Goal: Transaction & Acquisition: Book appointment/travel/reservation

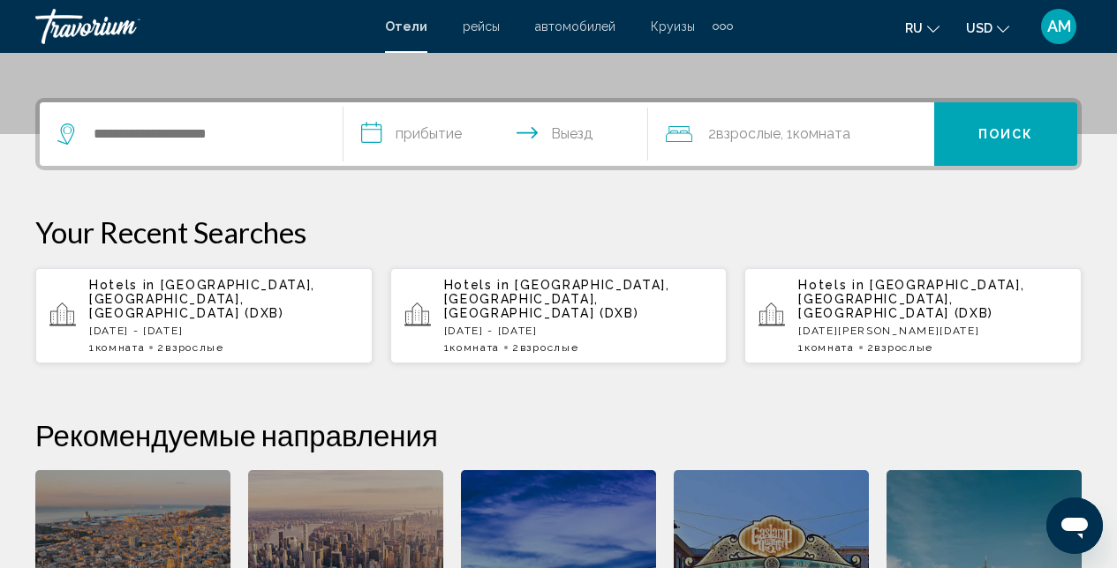
scroll to position [322, 0]
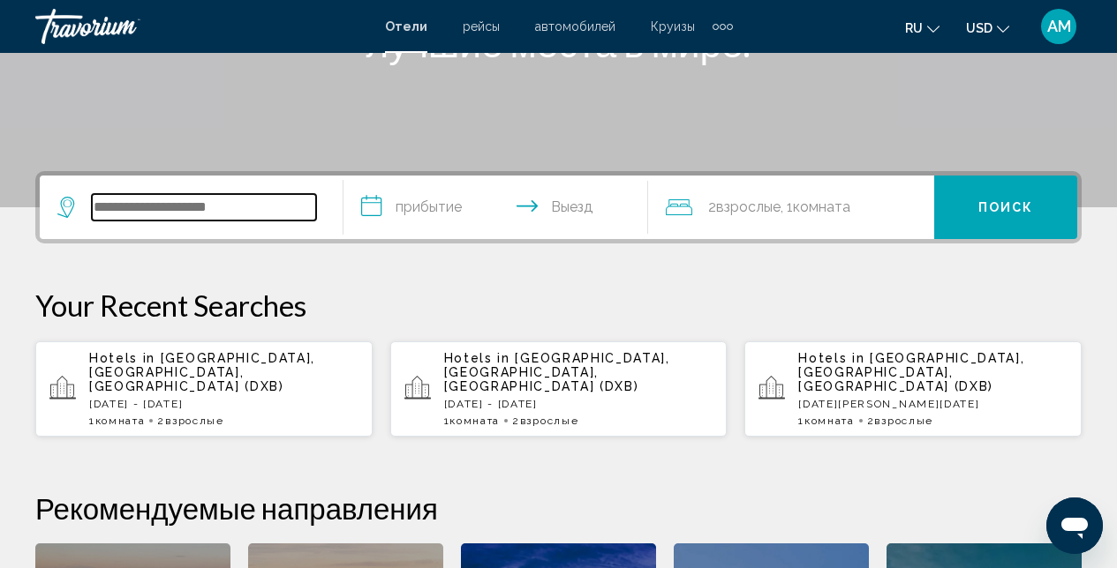
click at [186, 207] on input "Search widget" at bounding box center [204, 207] width 224 height 26
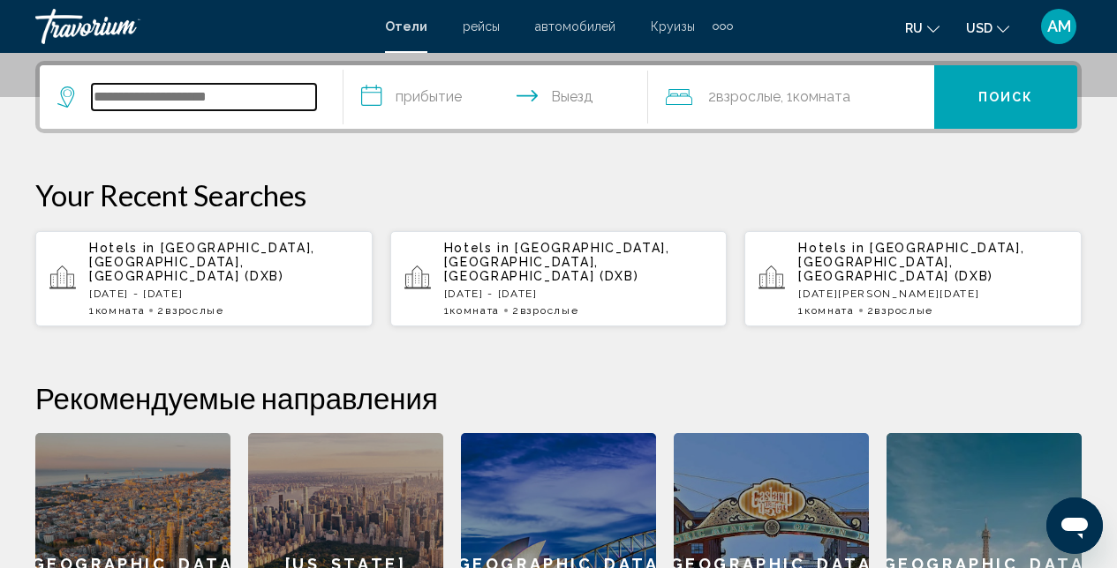
scroll to position [436, 0]
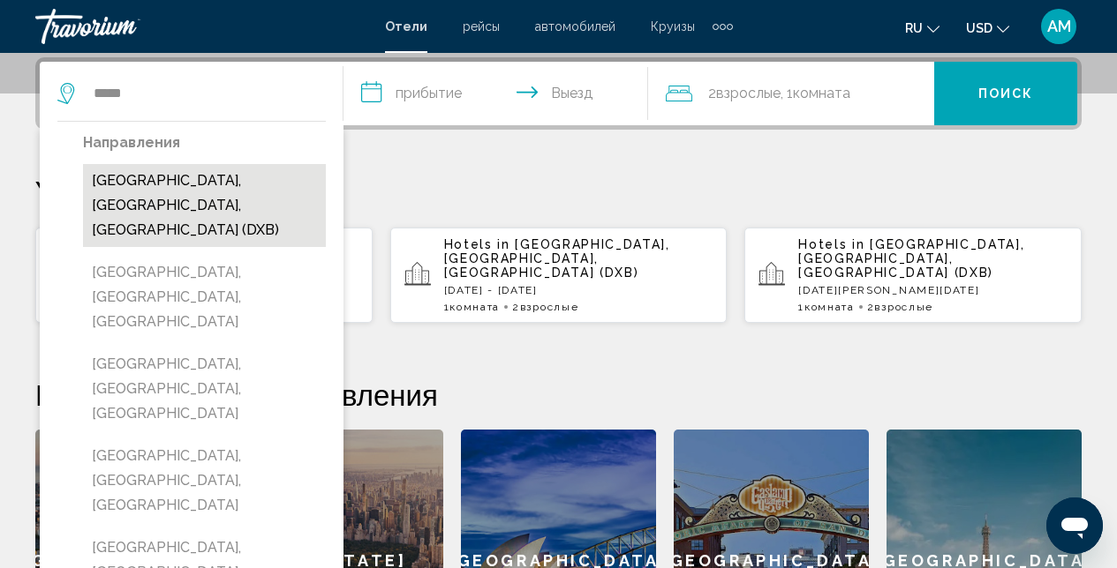
click at [154, 187] on button "[GEOGRAPHIC_DATA], [GEOGRAPHIC_DATA], [GEOGRAPHIC_DATA] (DXB)" at bounding box center [204, 205] width 243 height 83
type input "**********"
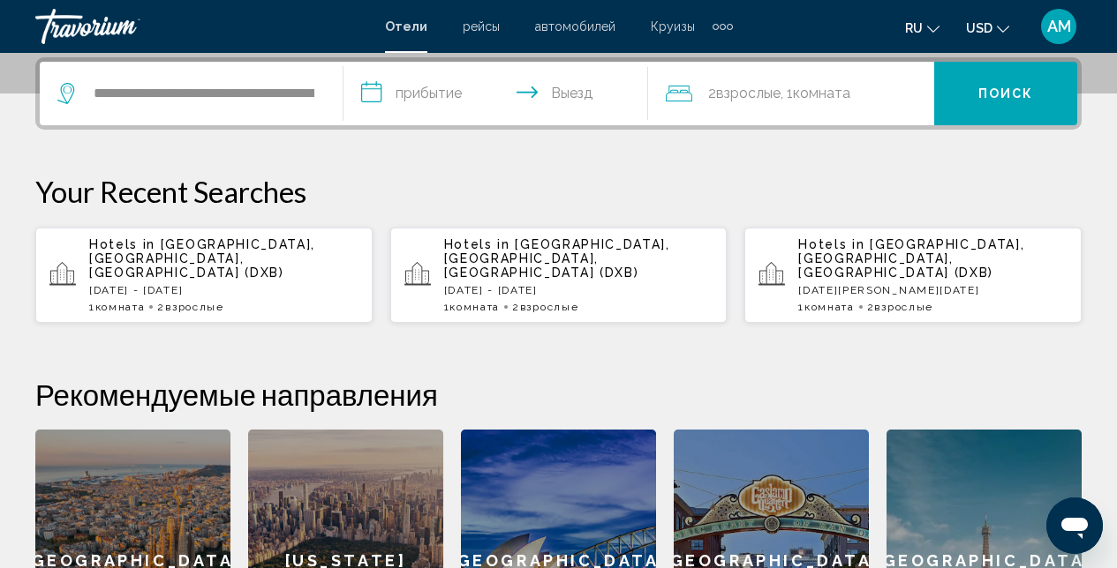
click at [464, 116] on input "**********" at bounding box center [498, 96] width 311 height 69
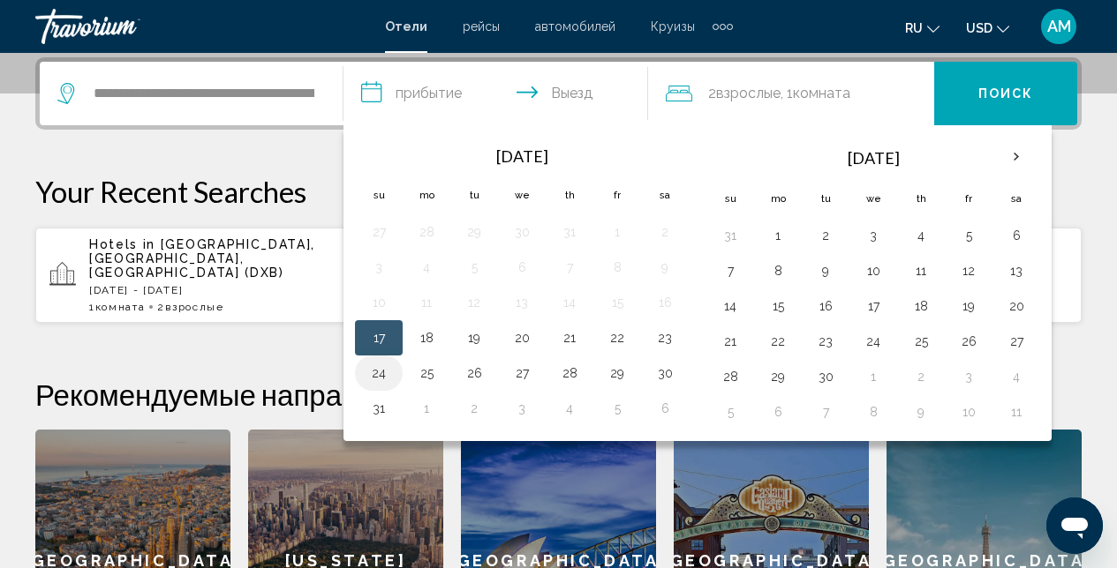
click at [383, 375] on button "24" at bounding box center [379, 373] width 28 height 25
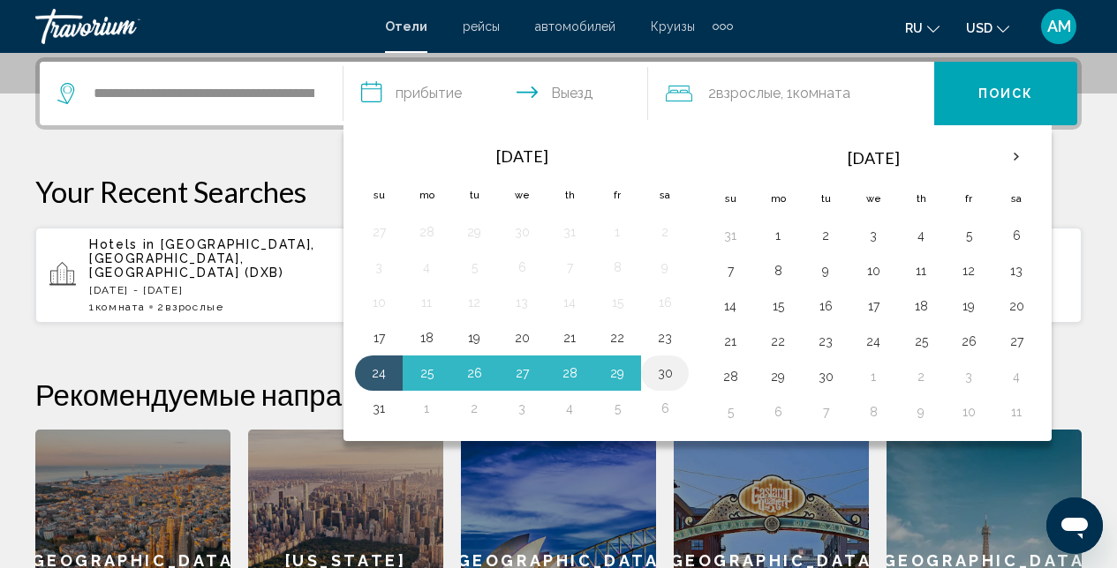
click at [666, 377] on button "30" at bounding box center [665, 373] width 28 height 25
type input "**********"
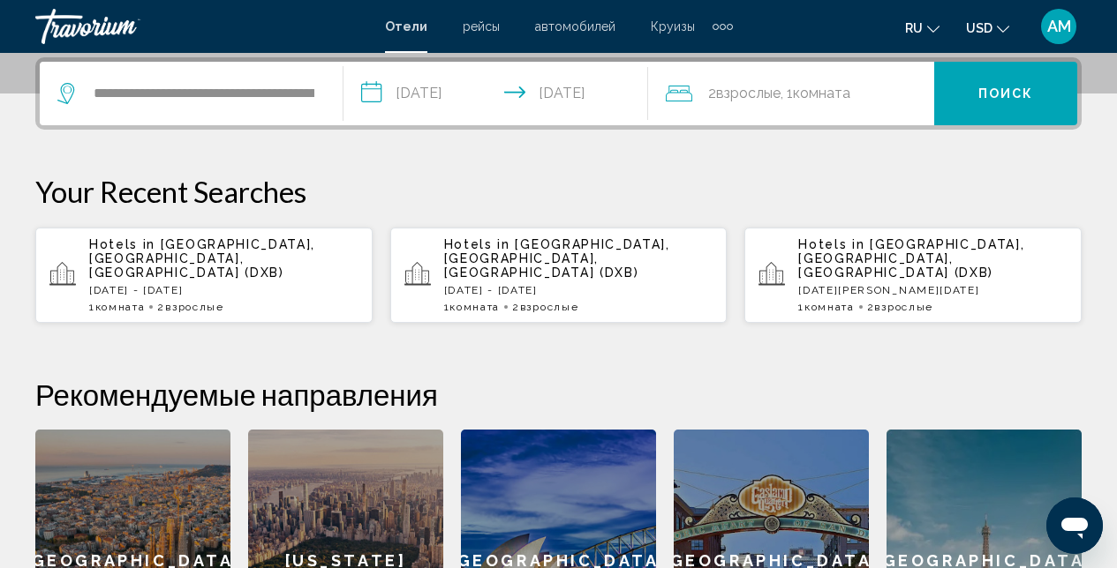
click at [977, 102] on button "Поиск" at bounding box center [1005, 94] width 143 height 64
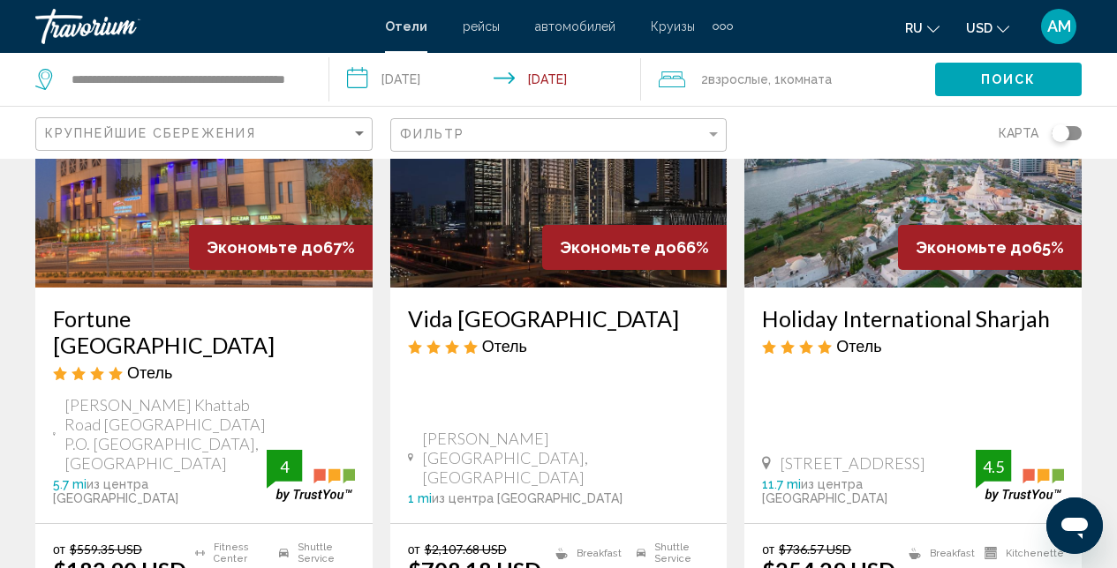
scroll to position [915, 0]
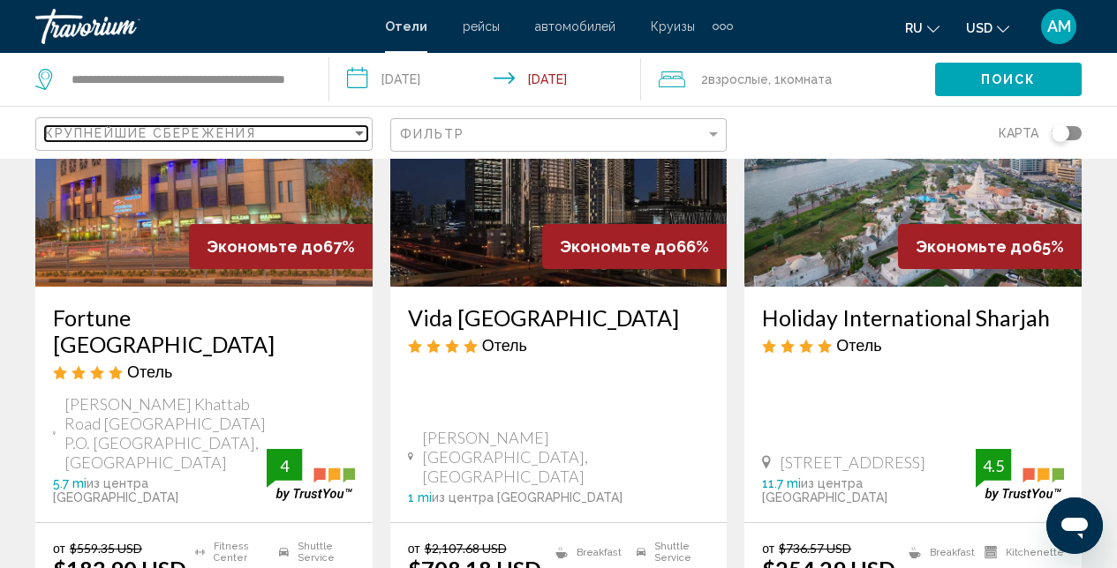
click at [356, 132] on div "Sort by" at bounding box center [359, 134] width 9 height 4
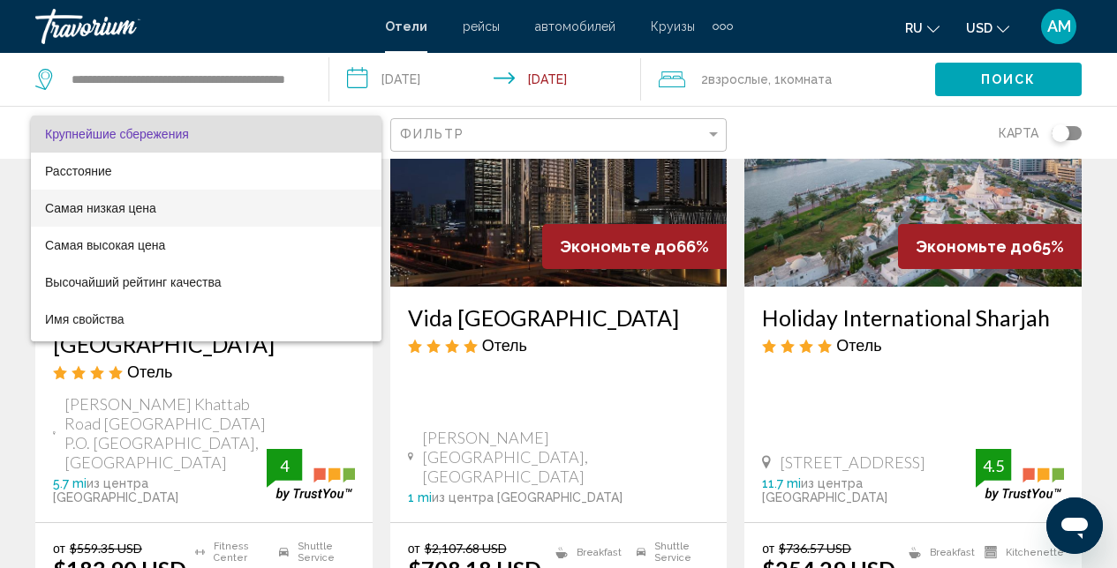
click at [113, 210] on span "Самая низкая цена" at bounding box center [100, 208] width 111 height 14
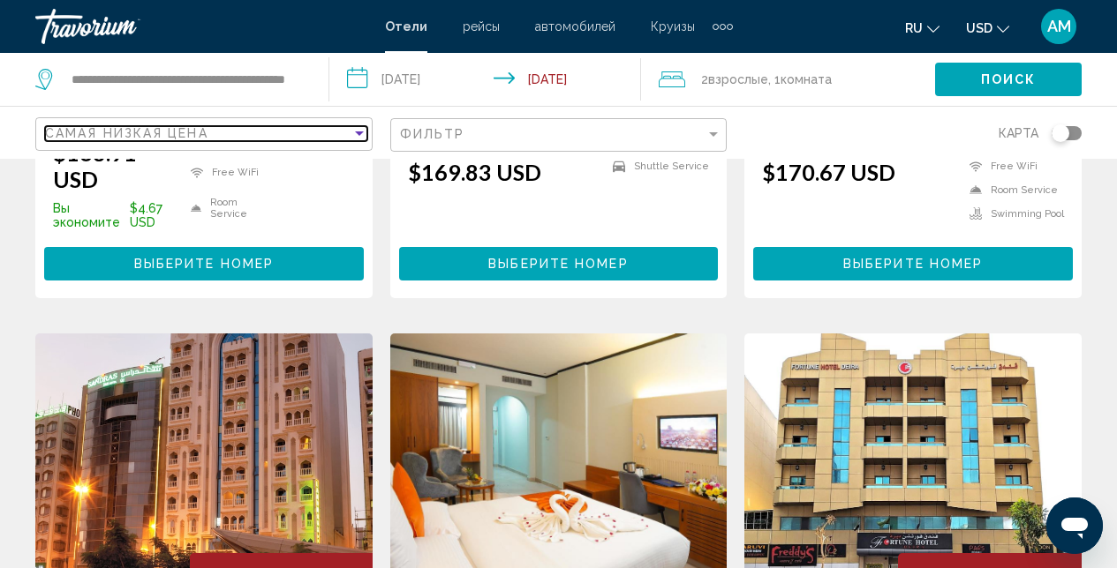
scroll to position [1682, 0]
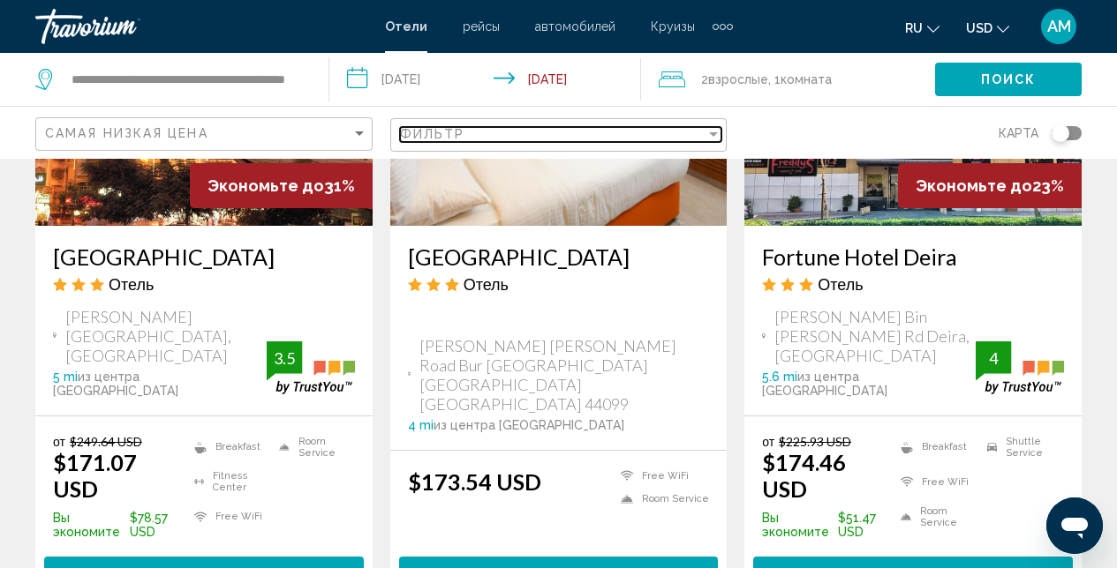
click at [707, 135] on div "Filter" at bounding box center [713, 134] width 16 height 14
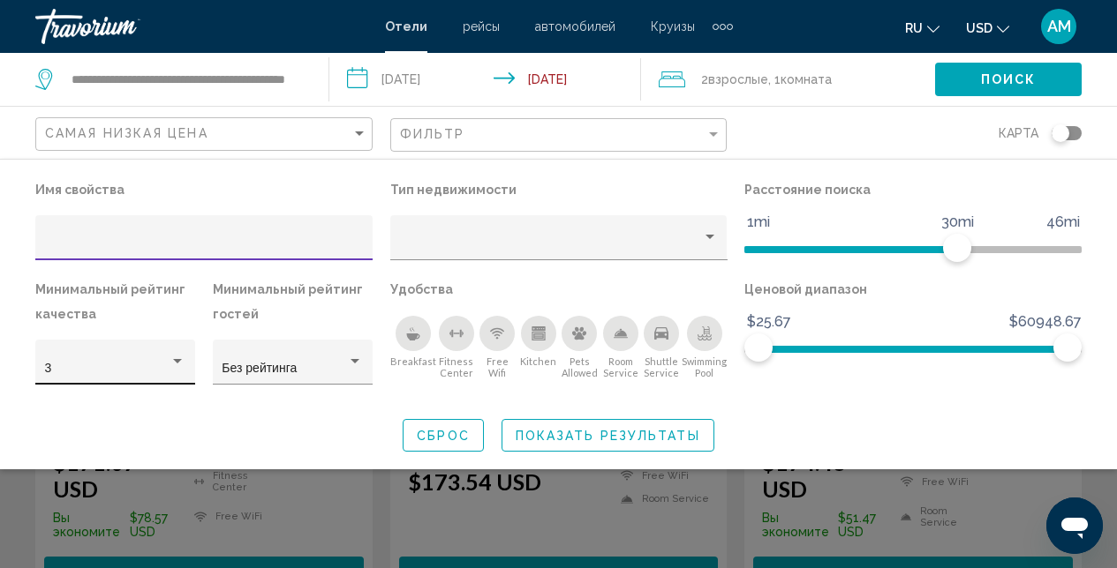
click at [178, 365] on div "Hotel Filters" at bounding box center [177, 362] width 16 height 14
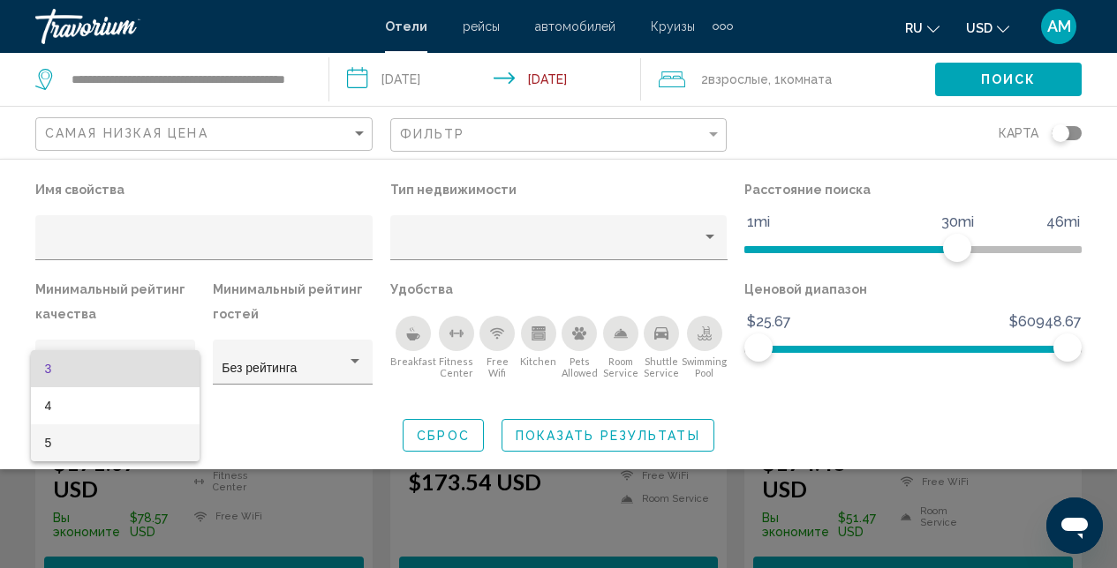
click at [124, 445] on span "5" at bounding box center [115, 443] width 141 height 37
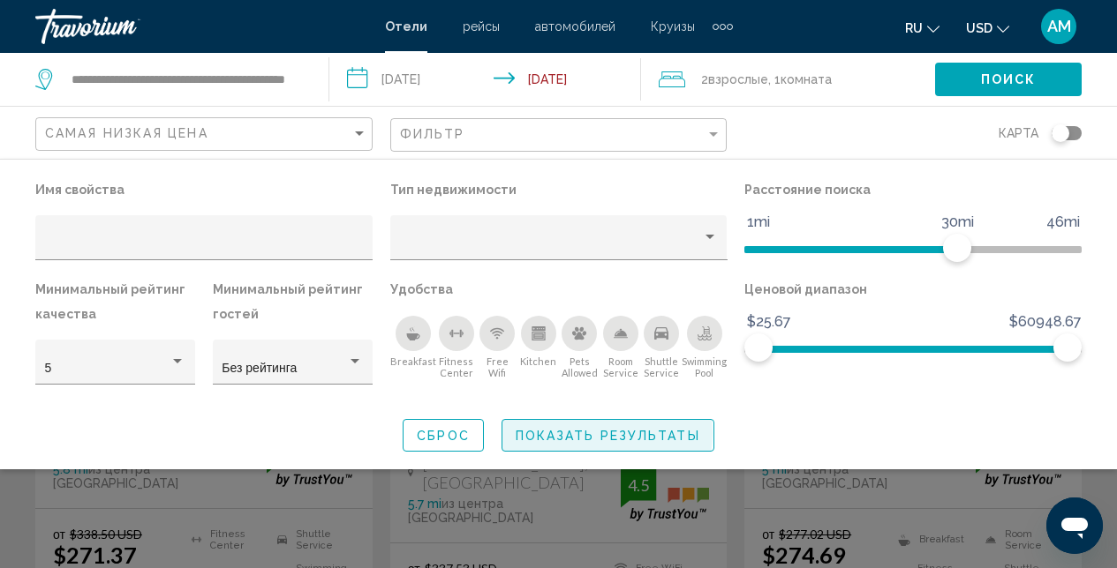
click at [589, 433] on span "Показать результаты" at bounding box center [608, 436] width 184 height 14
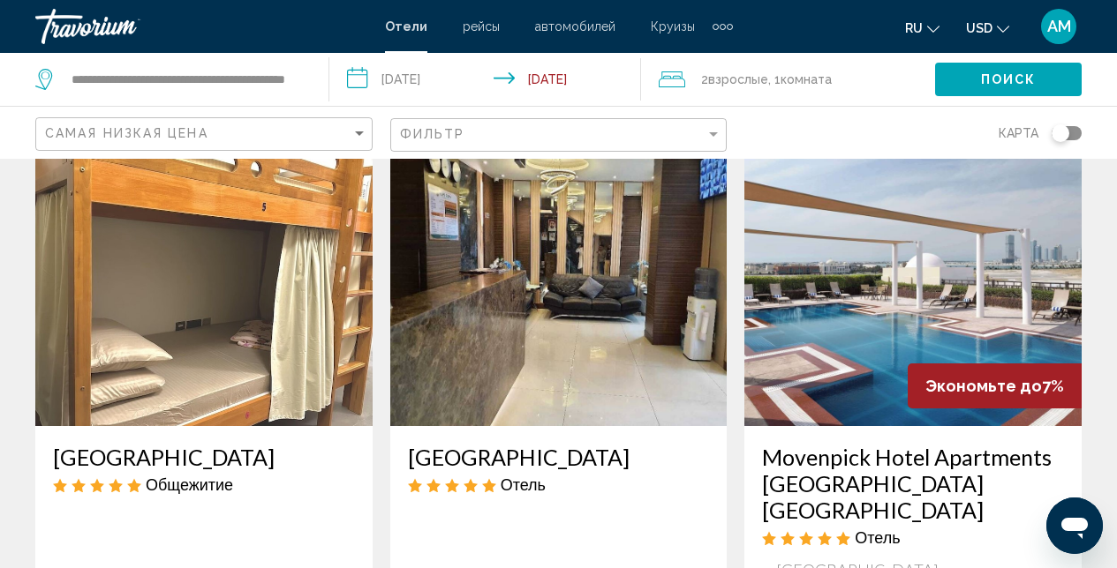
scroll to position [293, 0]
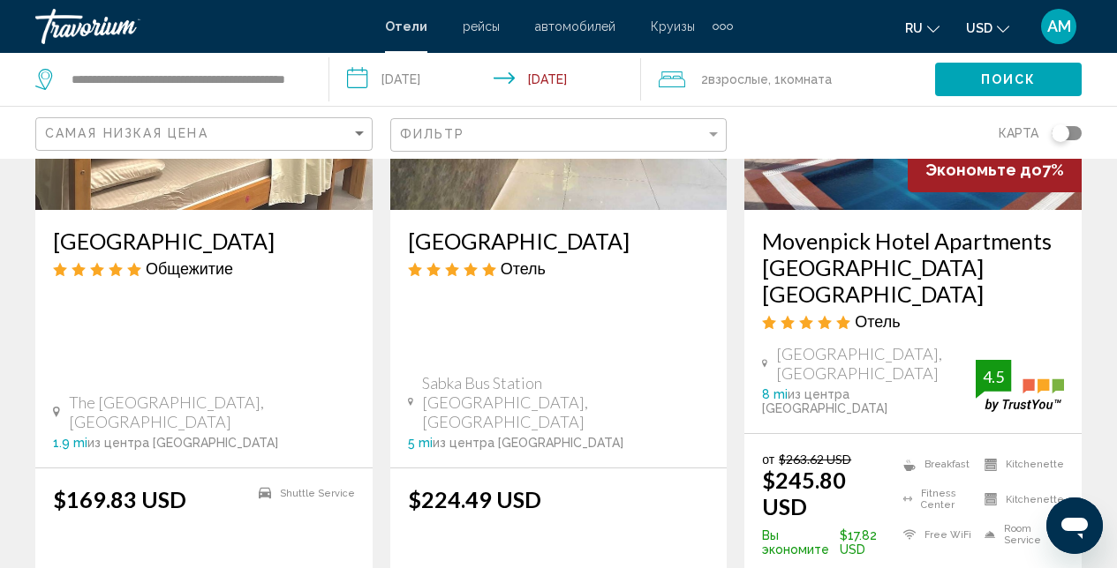
click at [896, 192] on img "Main content" at bounding box center [912, 69] width 337 height 282
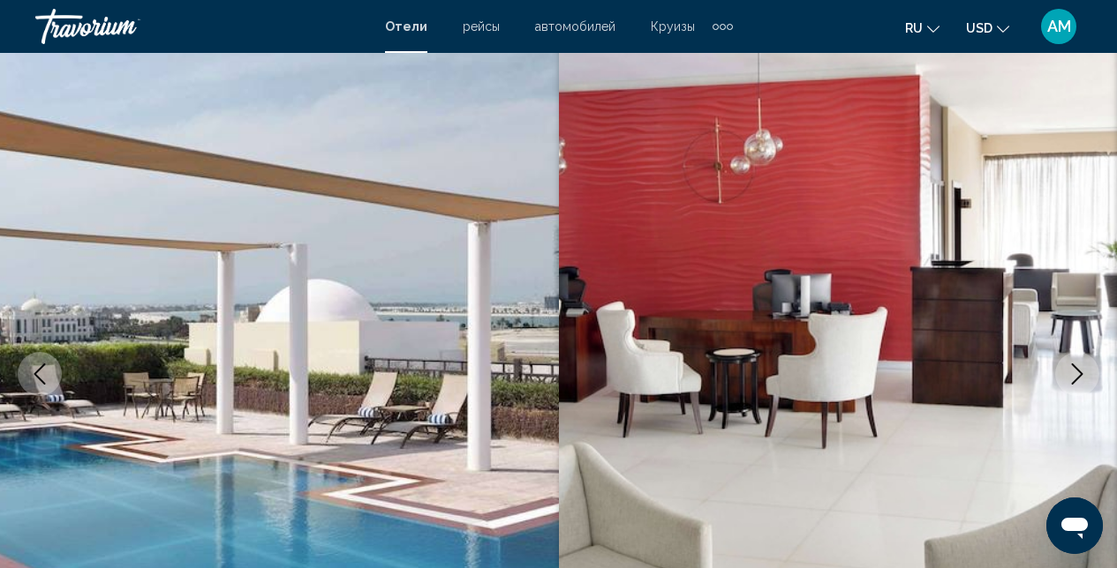
scroll to position [62, 0]
